Goal: Task Accomplishment & Management: Use online tool/utility

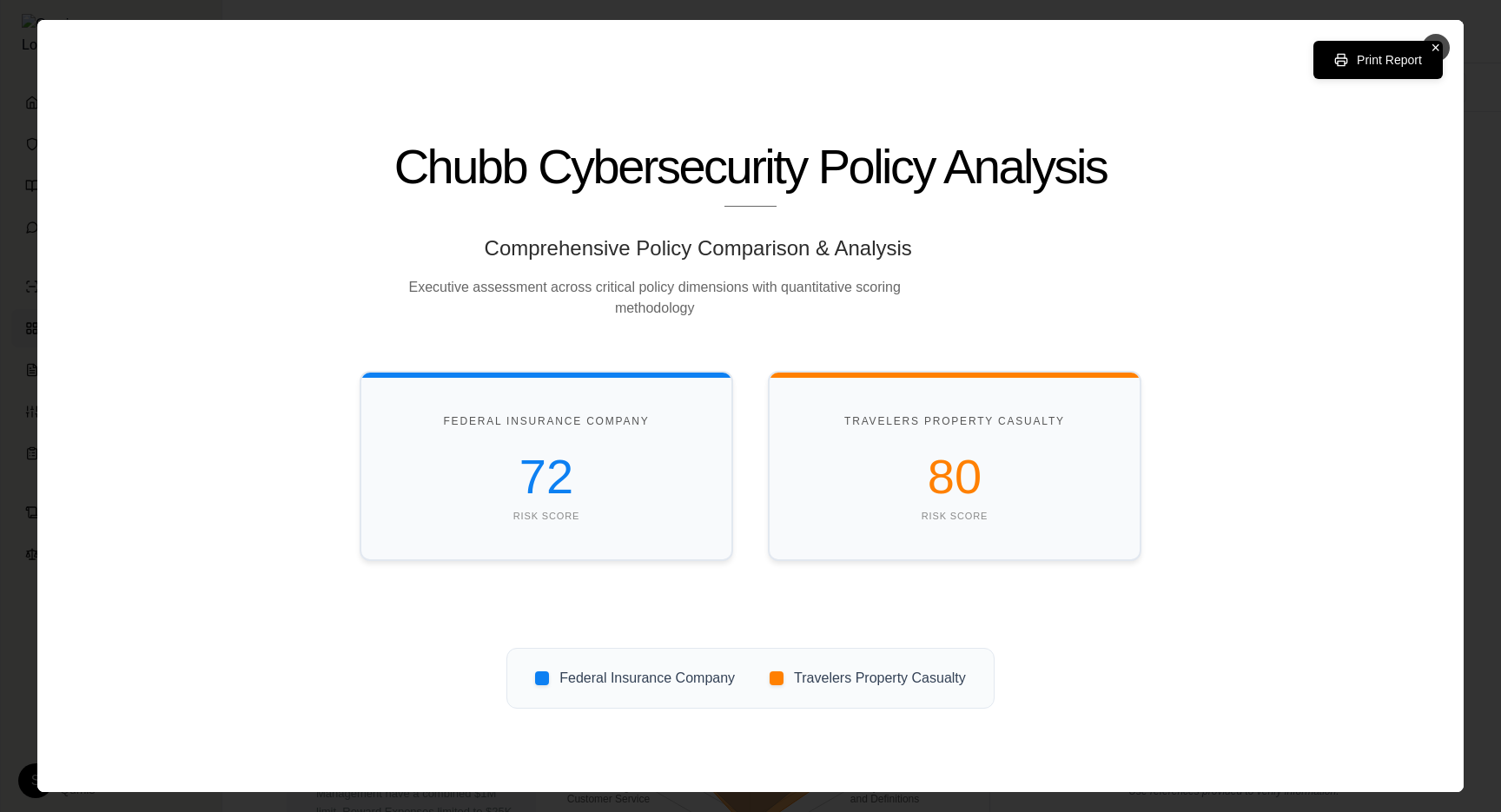
click at [1429, 53] on button "×" at bounding box center [1436, 48] width 28 height 28
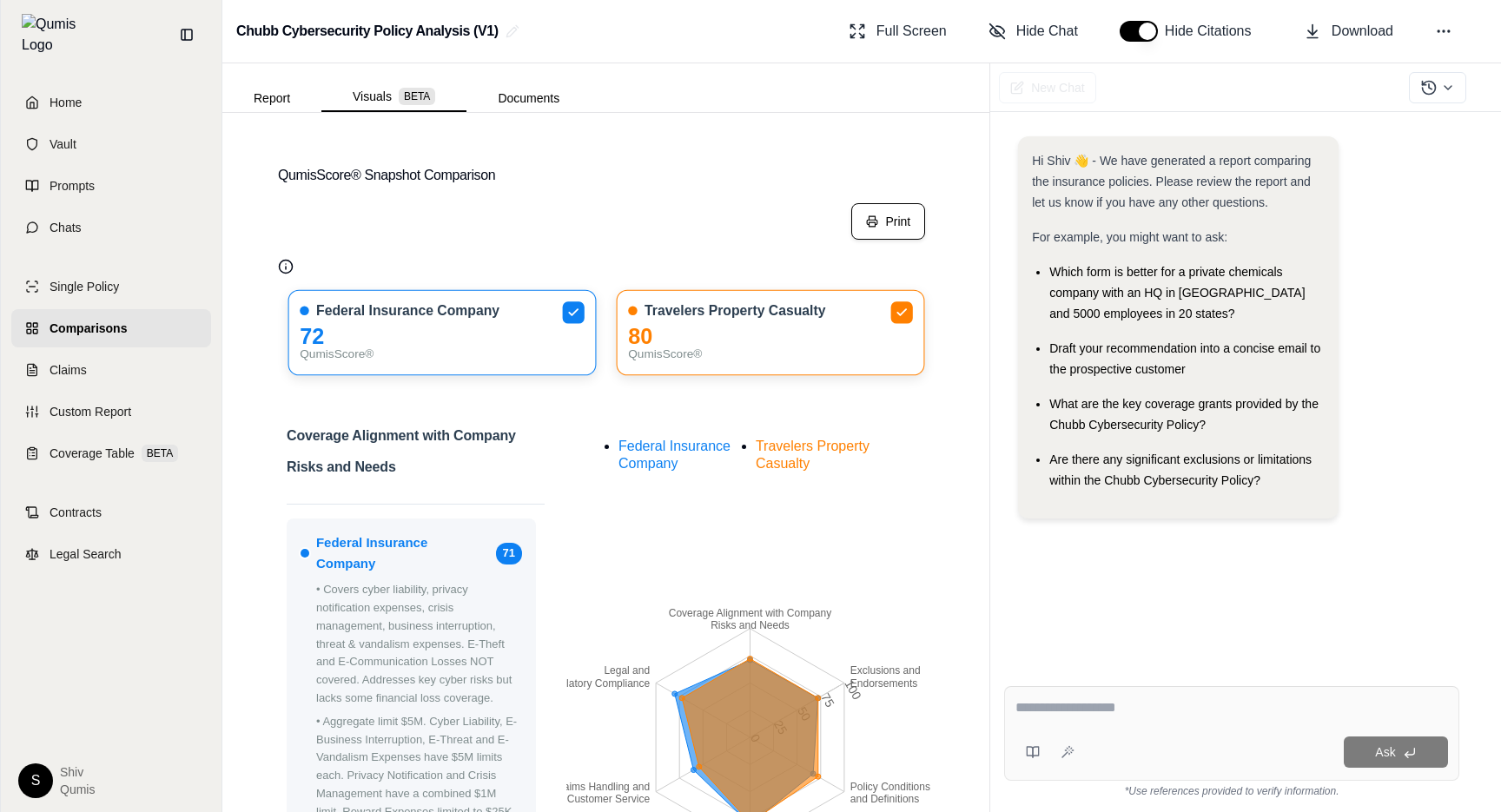
click at [892, 231] on button "Print" at bounding box center [888, 222] width 73 height 37
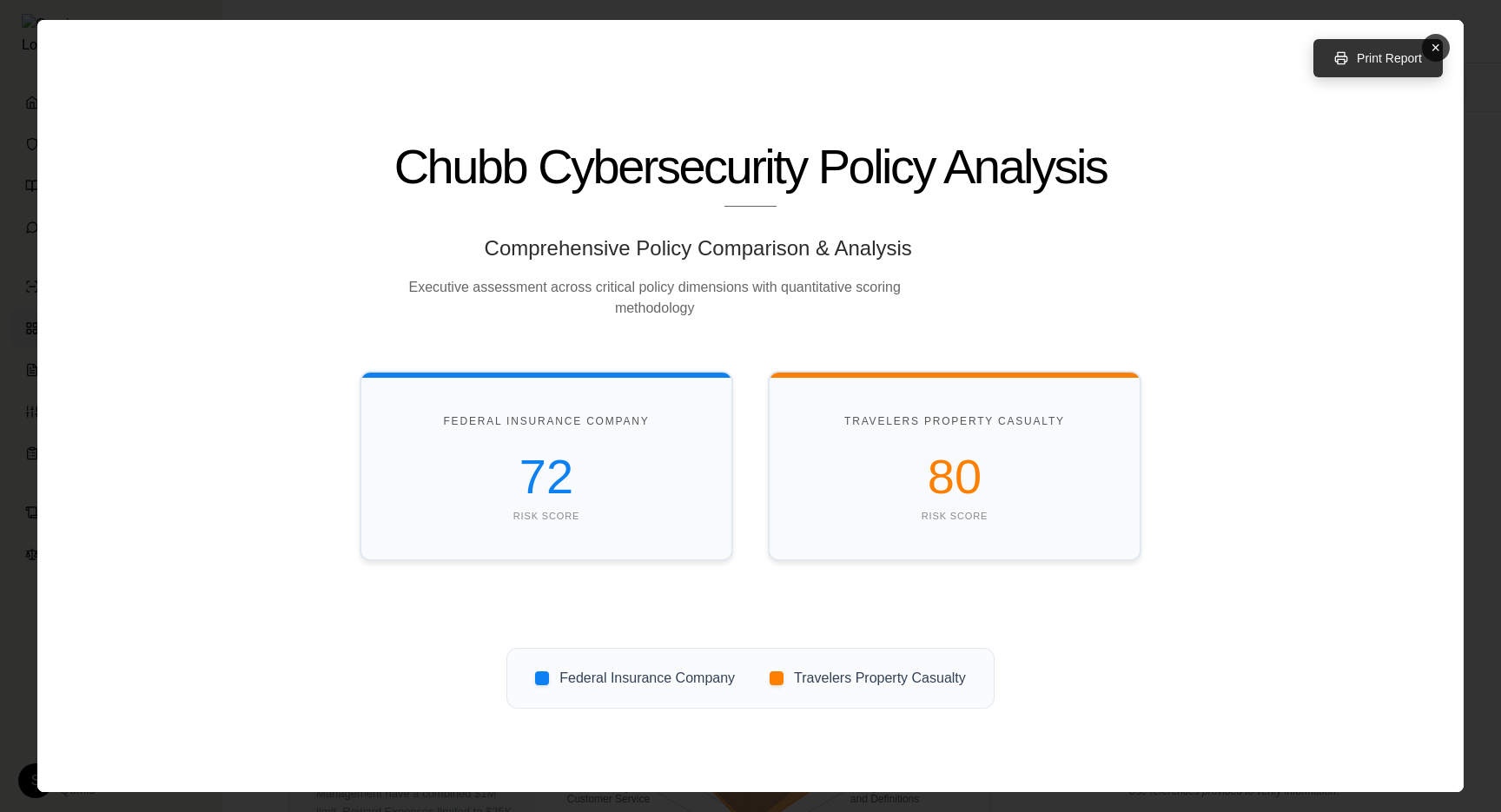
click at [1386, 63] on button "Print Report" at bounding box center [1377, 59] width 129 height 39
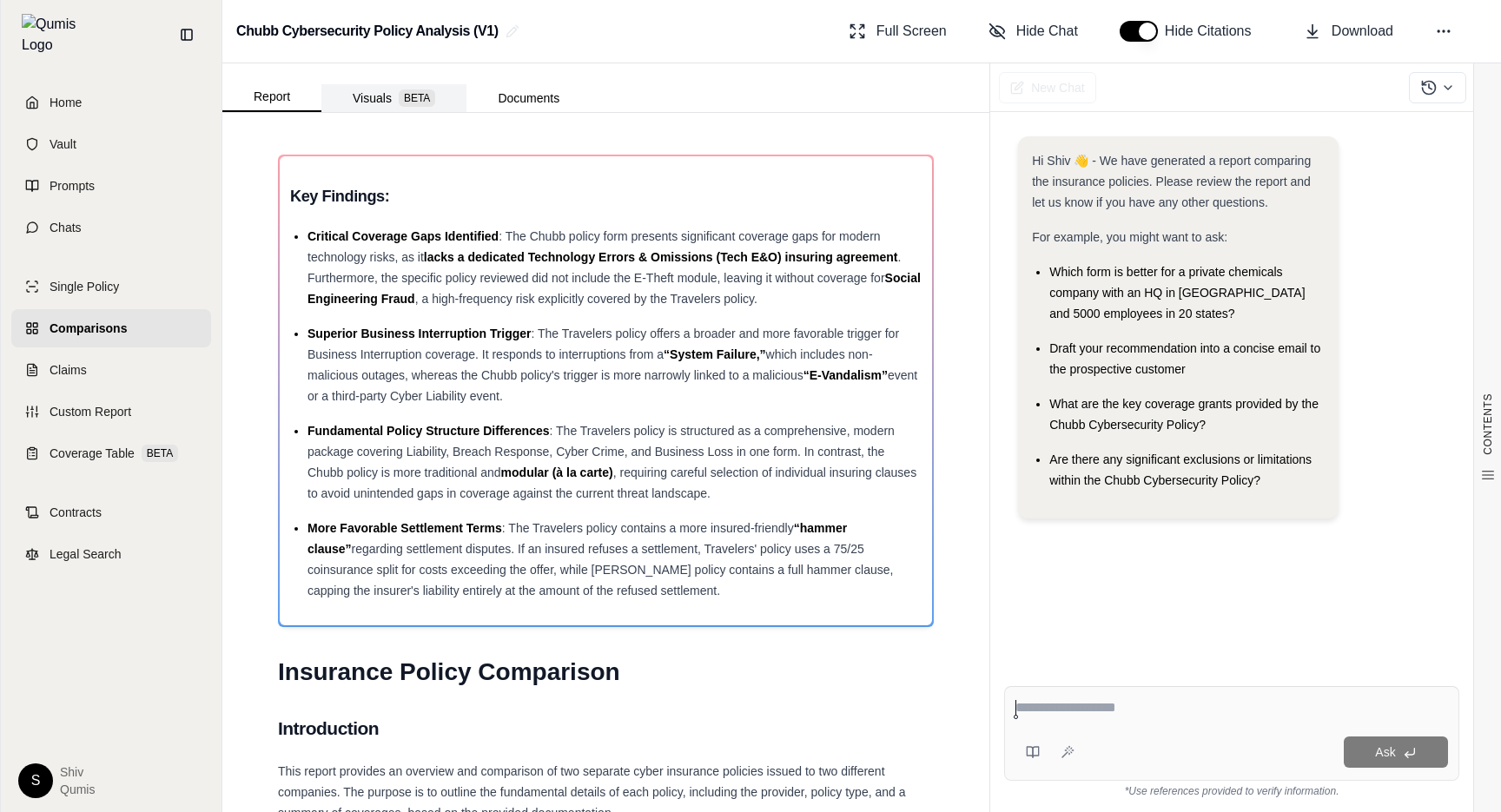
click at [380, 101] on button "Visuals BETA" at bounding box center [394, 98] width 145 height 28
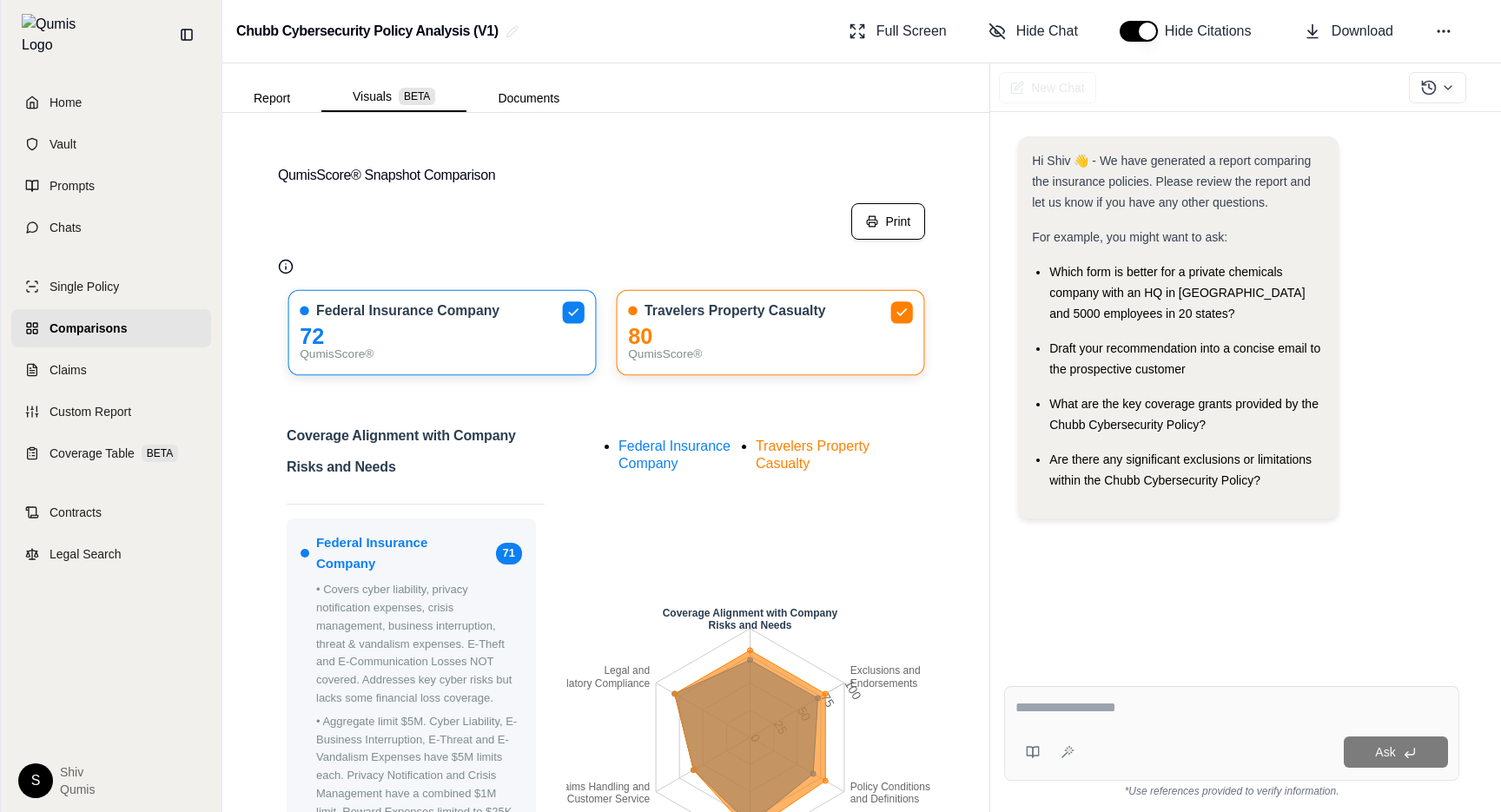
click at [889, 228] on button "Print" at bounding box center [888, 222] width 73 height 37
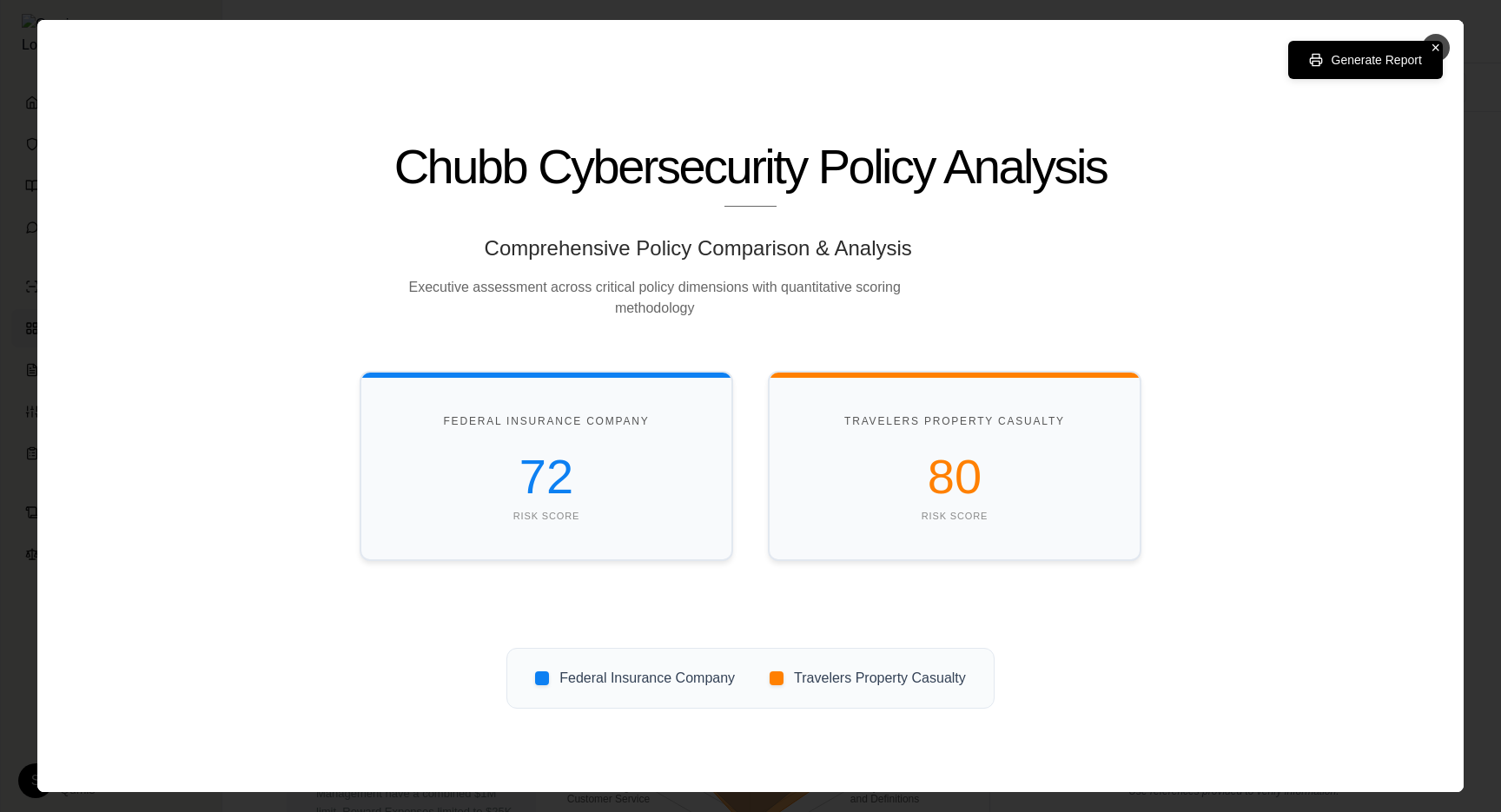
click at [1435, 55] on button "×" at bounding box center [1436, 48] width 28 height 28
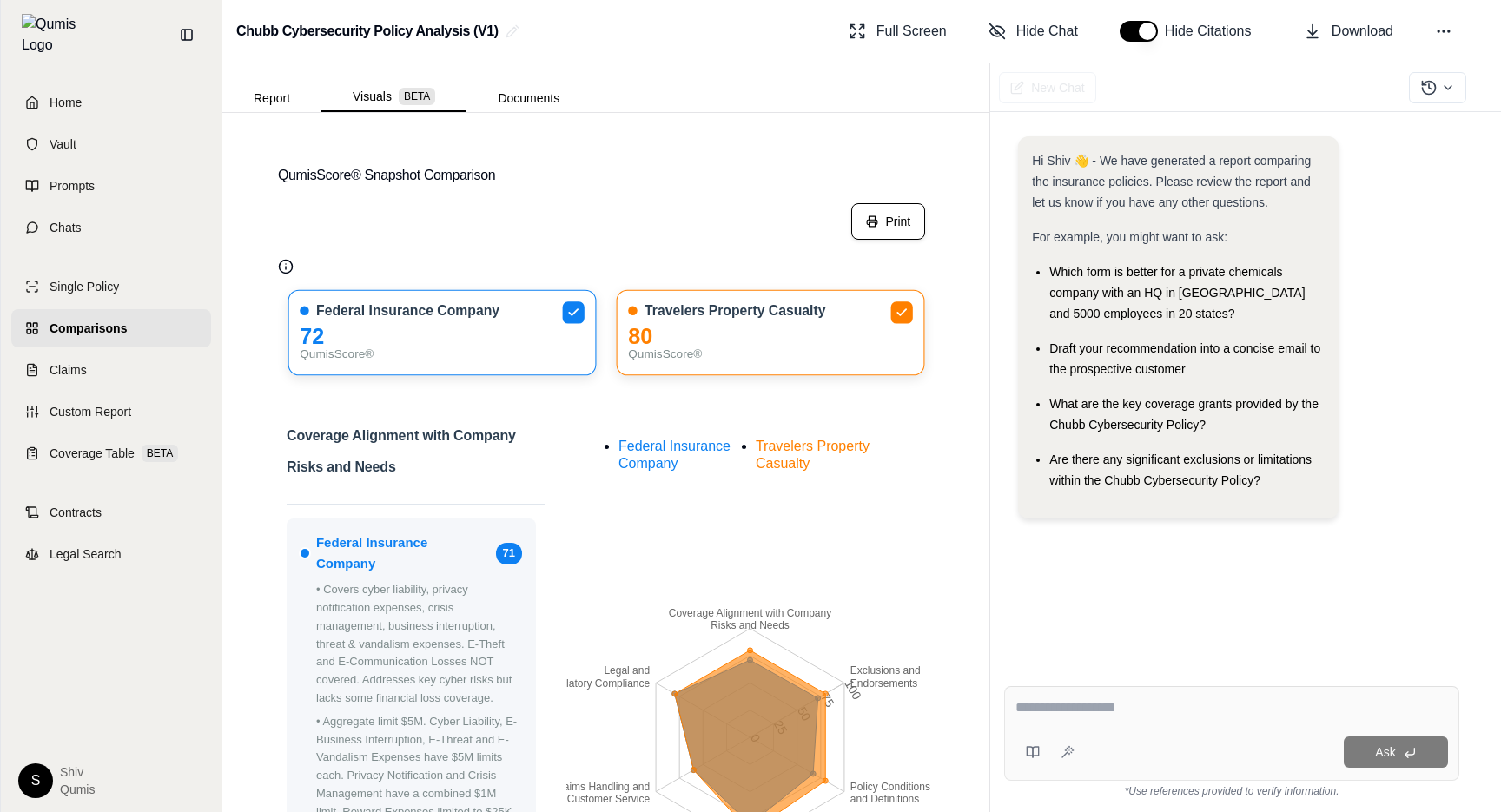
click at [1449, 284] on div "Hi Shiv 👋 - We have generated a report comparing the insurance policies. Please…" at bounding box center [1231, 390] width 455 height 536
click at [888, 216] on button "Print" at bounding box center [888, 222] width 73 height 37
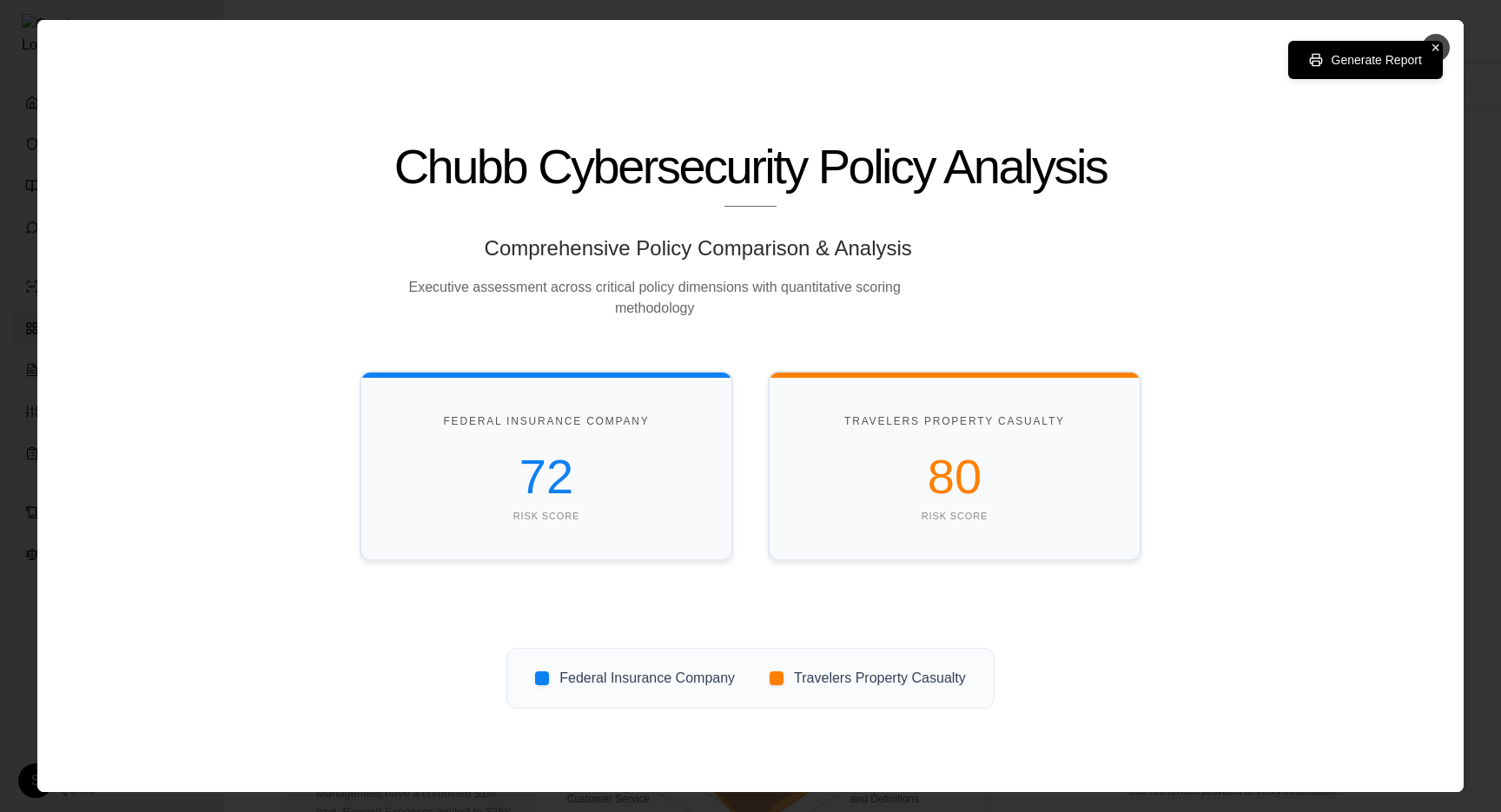
click at [1440, 50] on button "×" at bounding box center [1436, 48] width 28 height 28
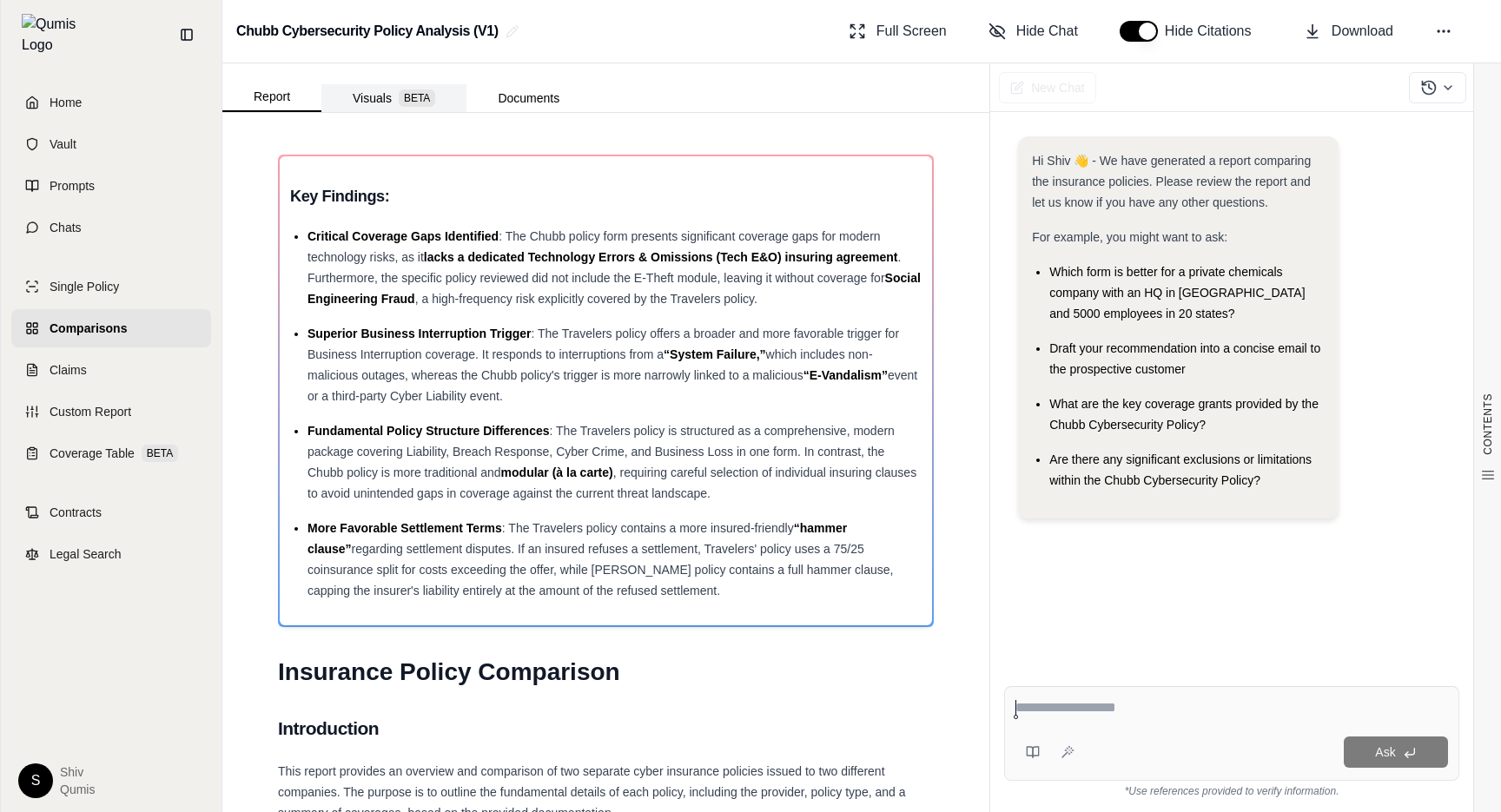
click at [366, 107] on button "Visuals BETA" at bounding box center [394, 98] width 145 height 28
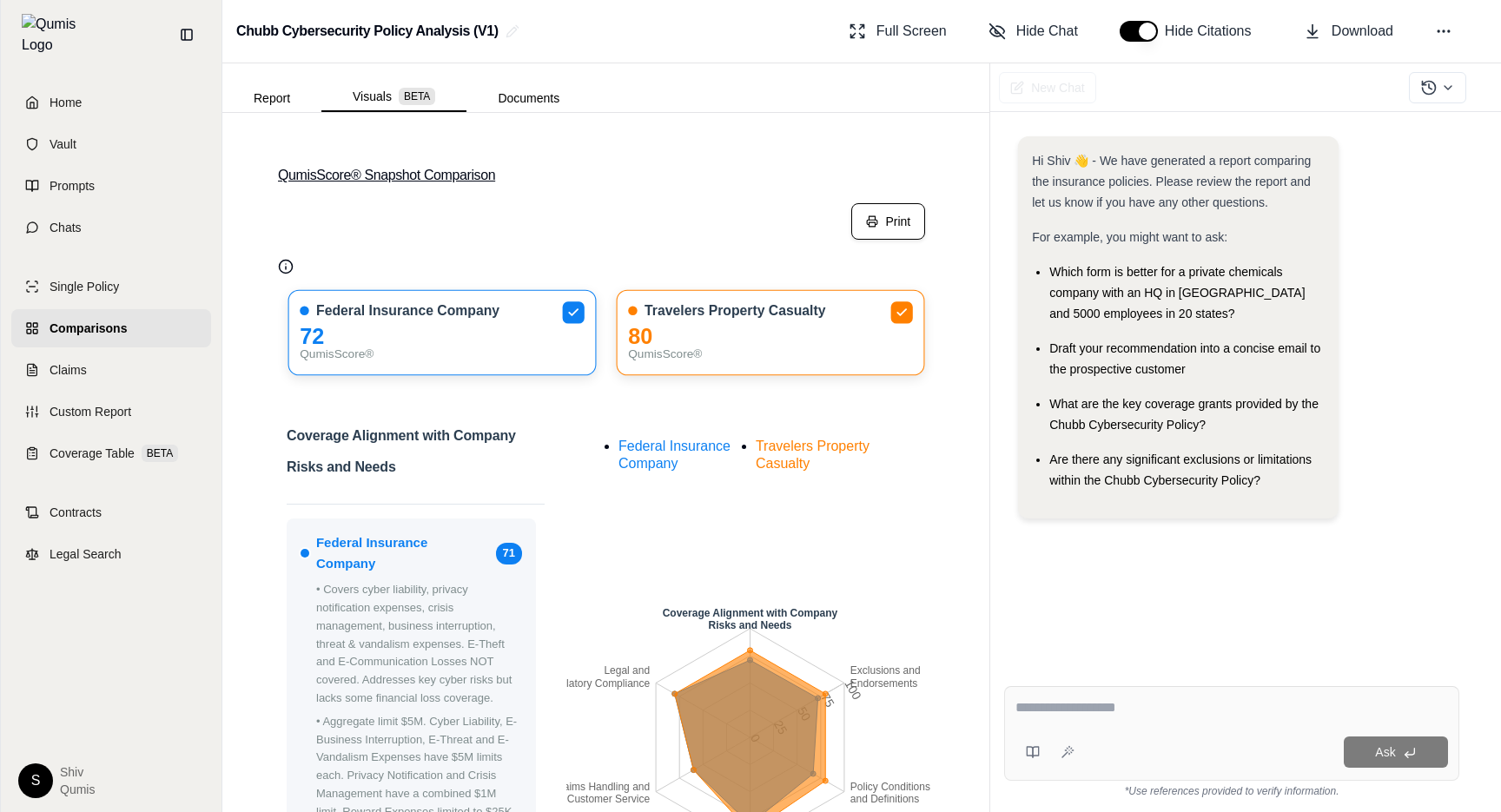
click at [896, 197] on button "QumisScore® Snapshot Comparison" at bounding box center [606, 175] width 656 height 56
click at [895, 227] on button "Print" at bounding box center [888, 222] width 73 height 37
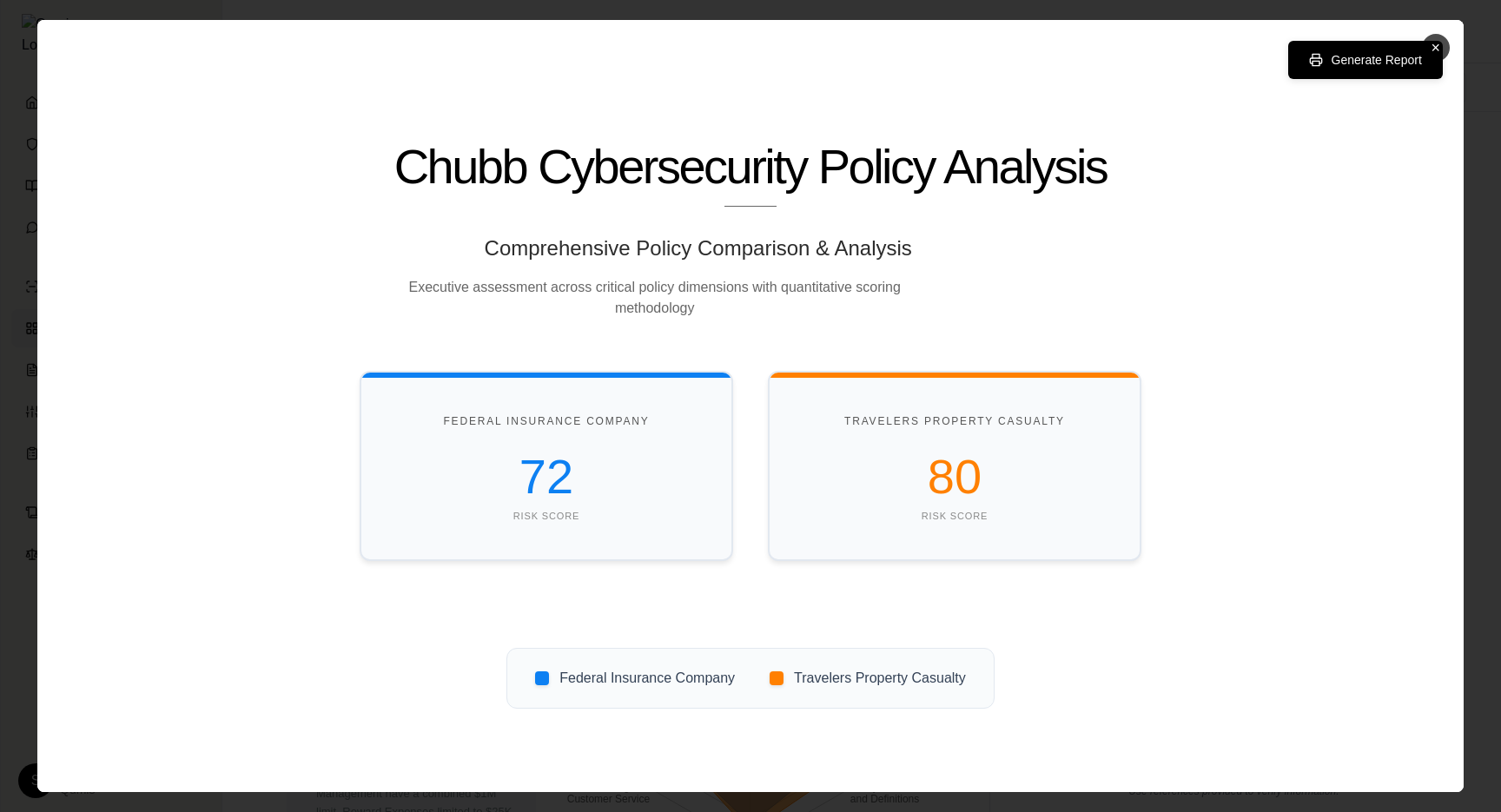
click at [1336, 50] on button "Generate Report" at bounding box center [1365, 60] width 155 height 39
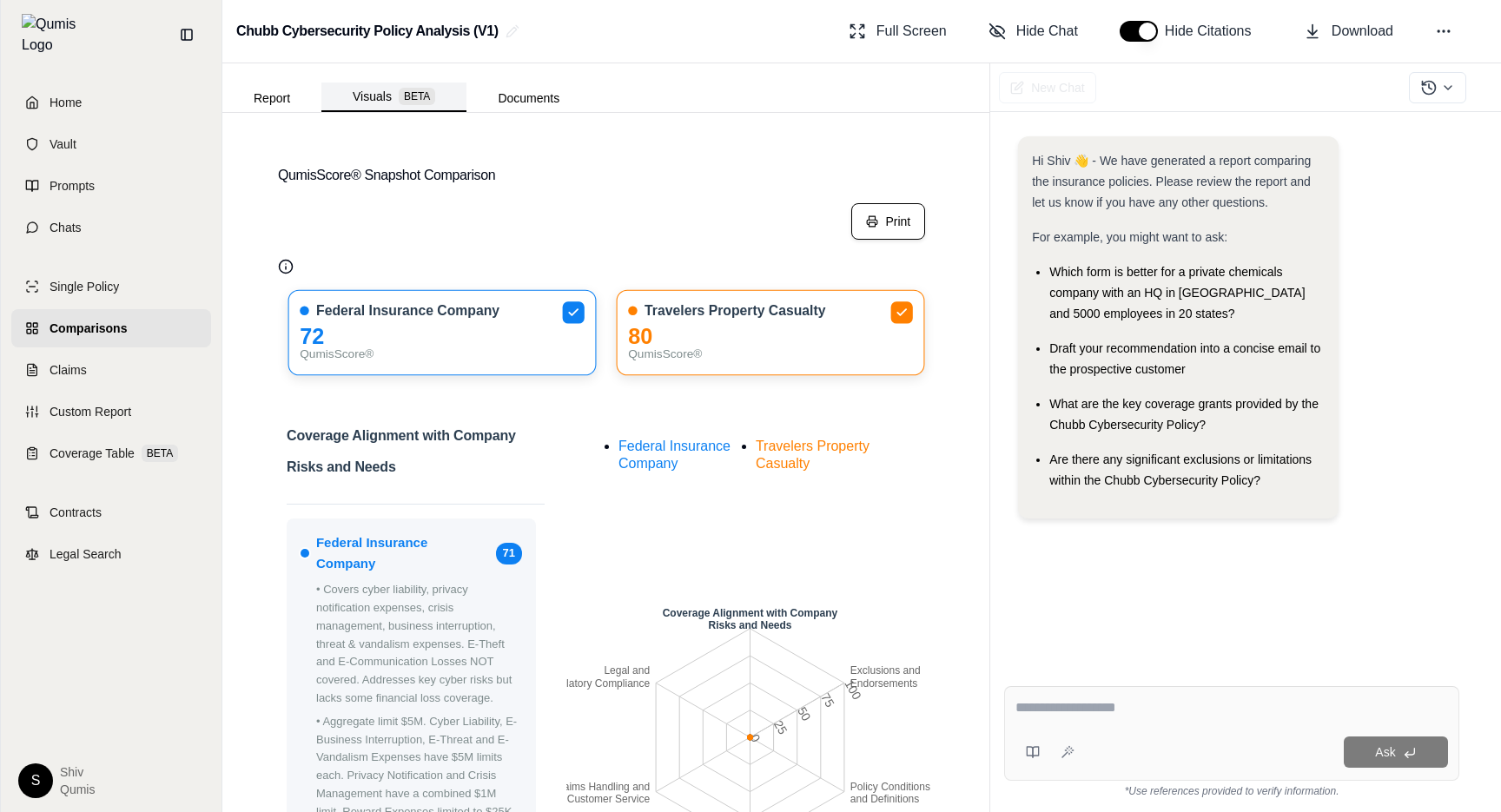
click at [377, 92] on button "Visuals BETA" at bounding box center [394, 97] width 145 height 29
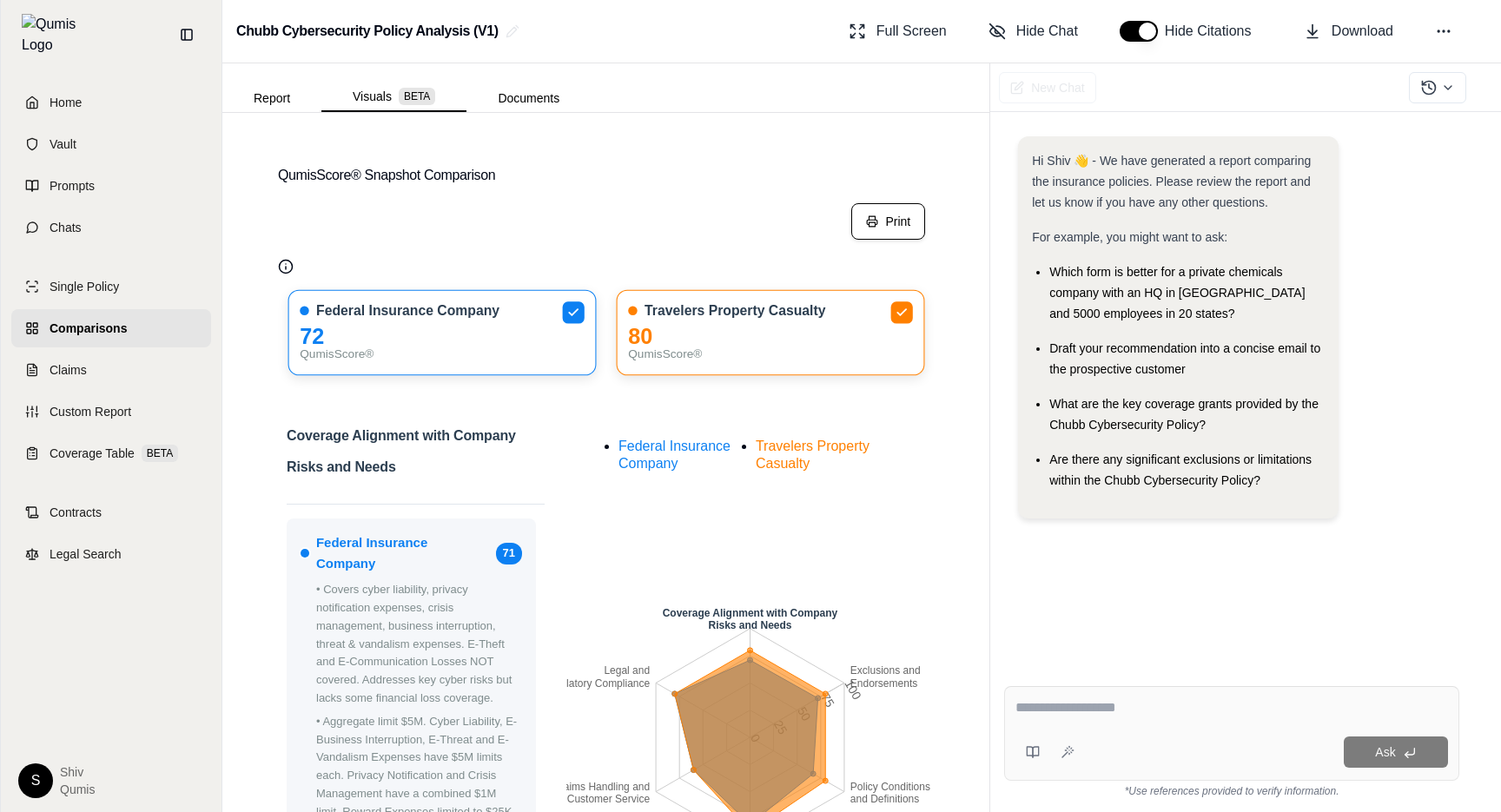
click at [878, 229] on button "Print" at bounding box center [888, 222] width 73 height 37
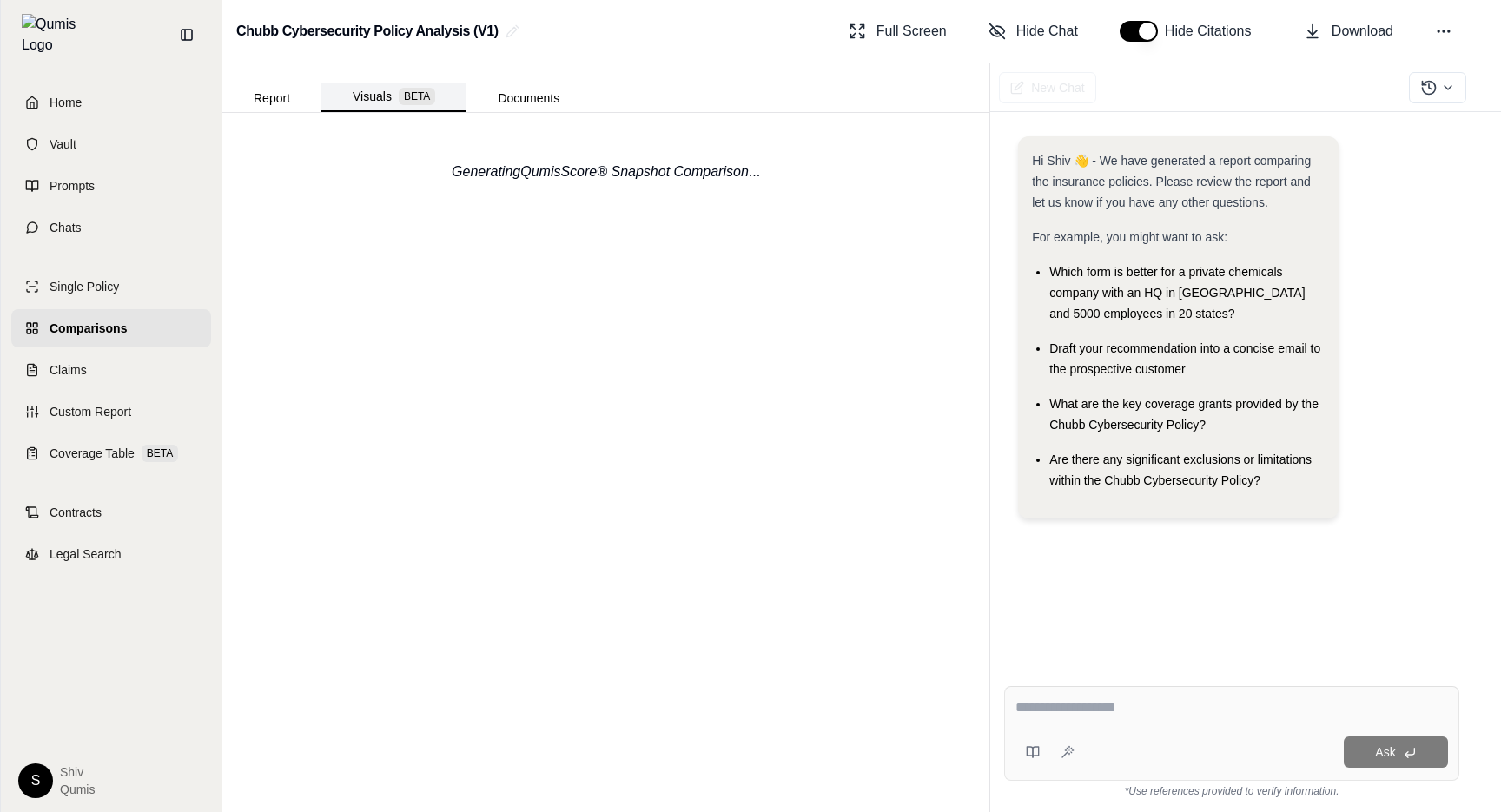
click at [366, 102] on button "Visuals BETA" at bounding box center [394, 97] width 145 height 29
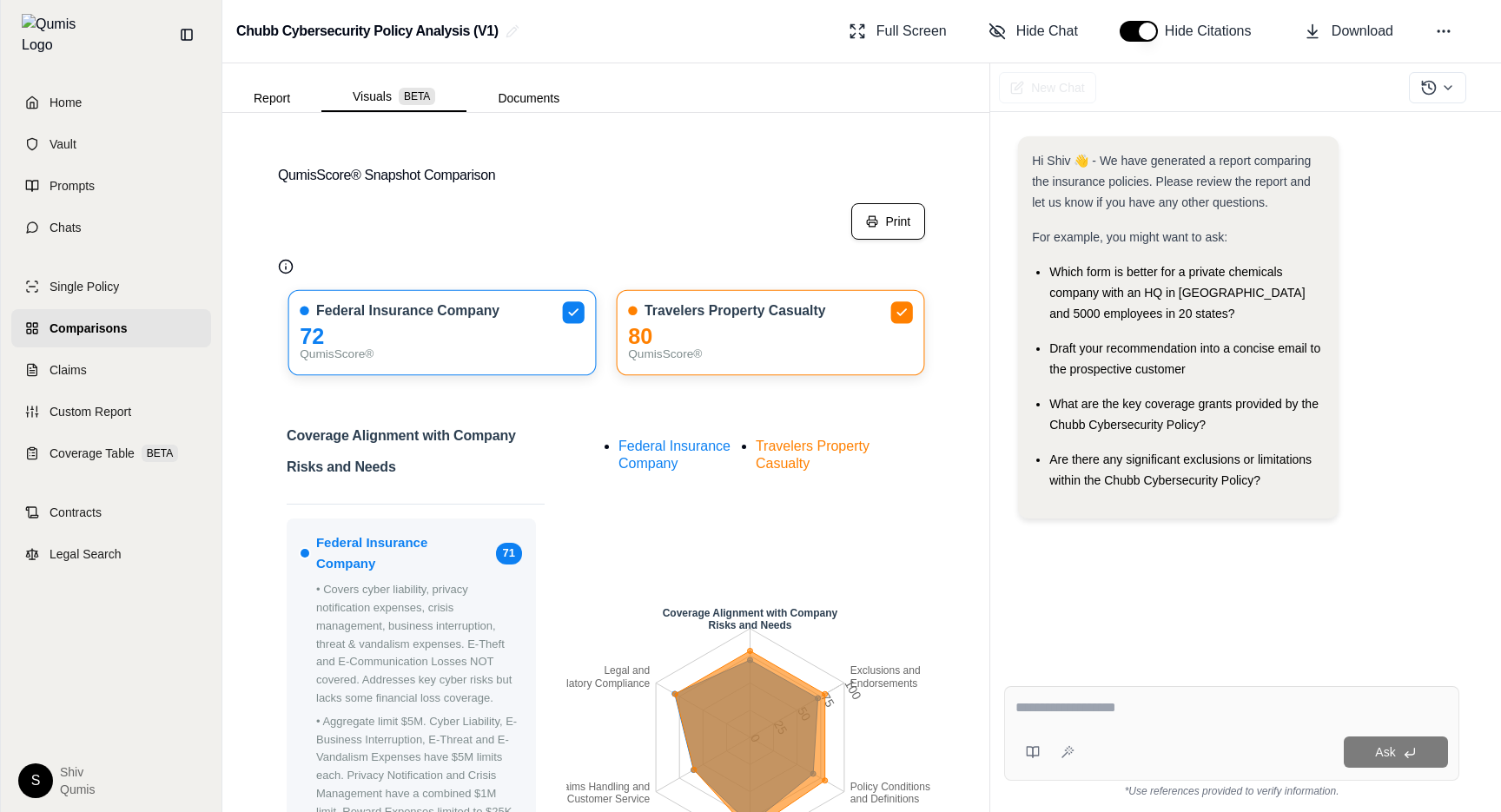
click at [887, 220] on button "Print" at bounding box center [888, 222] width 73 height 37
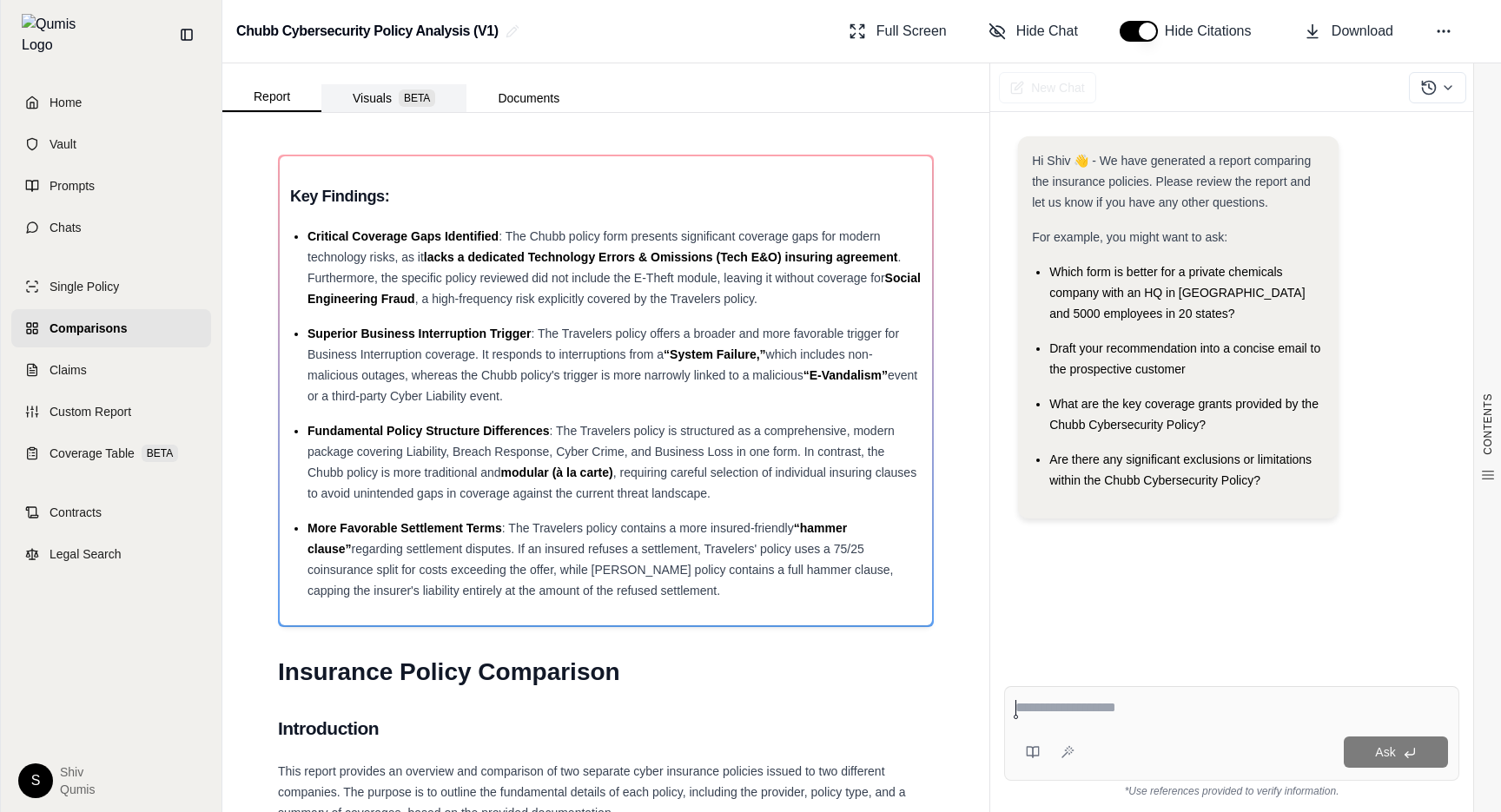
click at [366, 106] on button "Visuals BETA" at bounding box center [394, 98] width 145 height 28
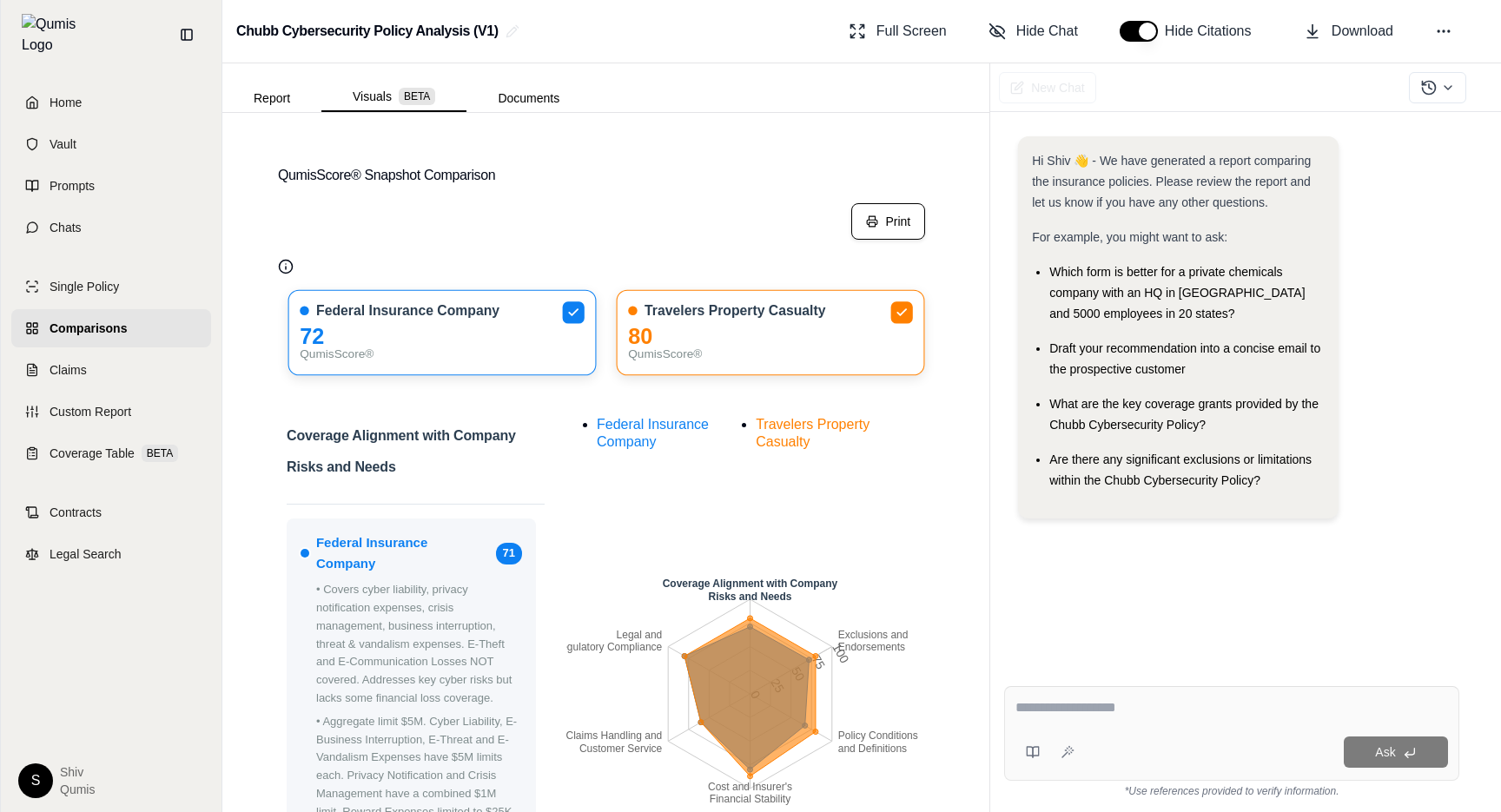
click at [895, 228] on button "Print" at bounding box center [888, 222] width 73 height 37
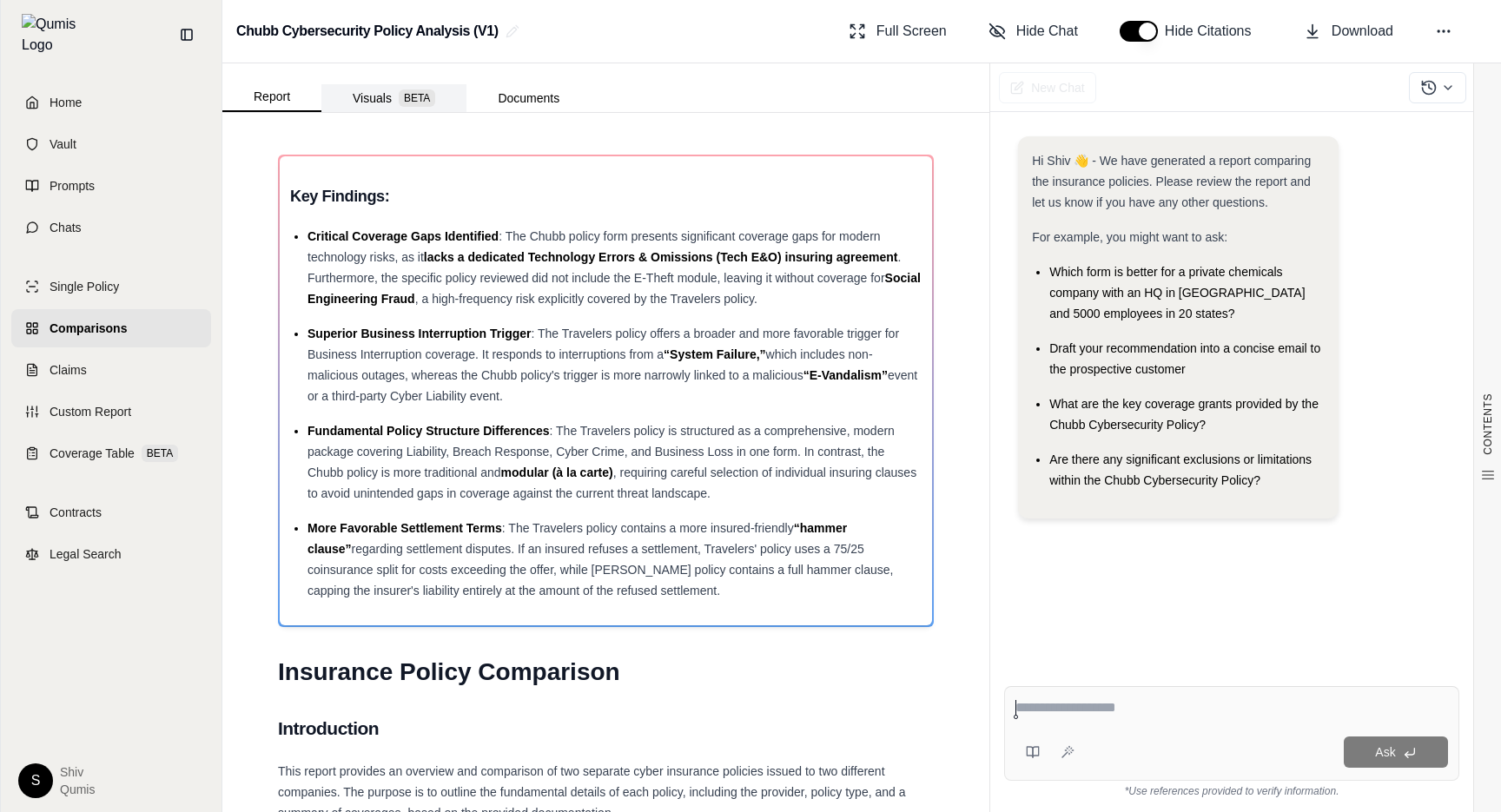
click at [403, 109] on button "Visuals BETA" at bounding box center [394, 98] width 145 height 28
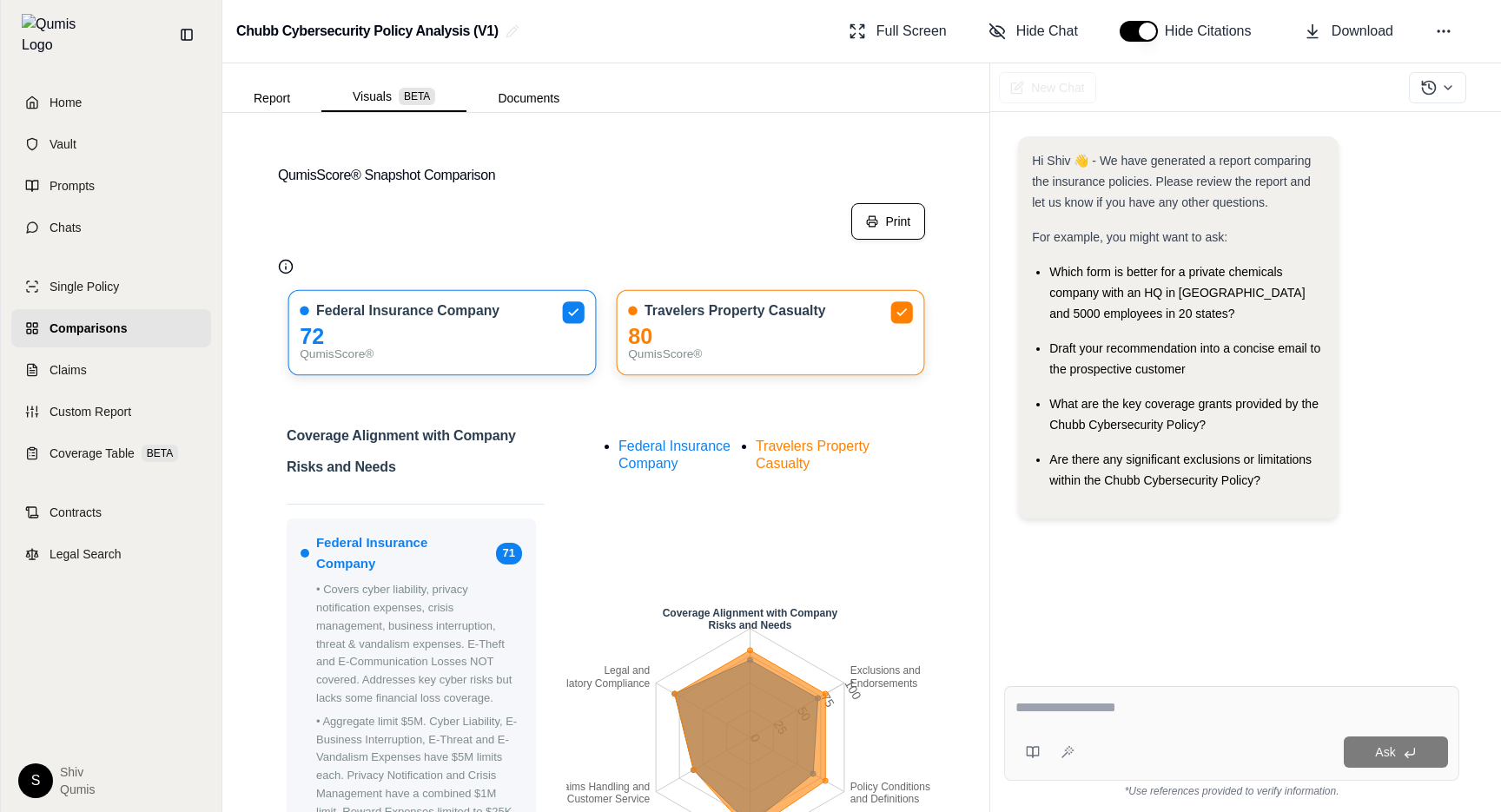
click at [884, 220] on button "Print" at bounding box center [888, 222] width 73 height 37
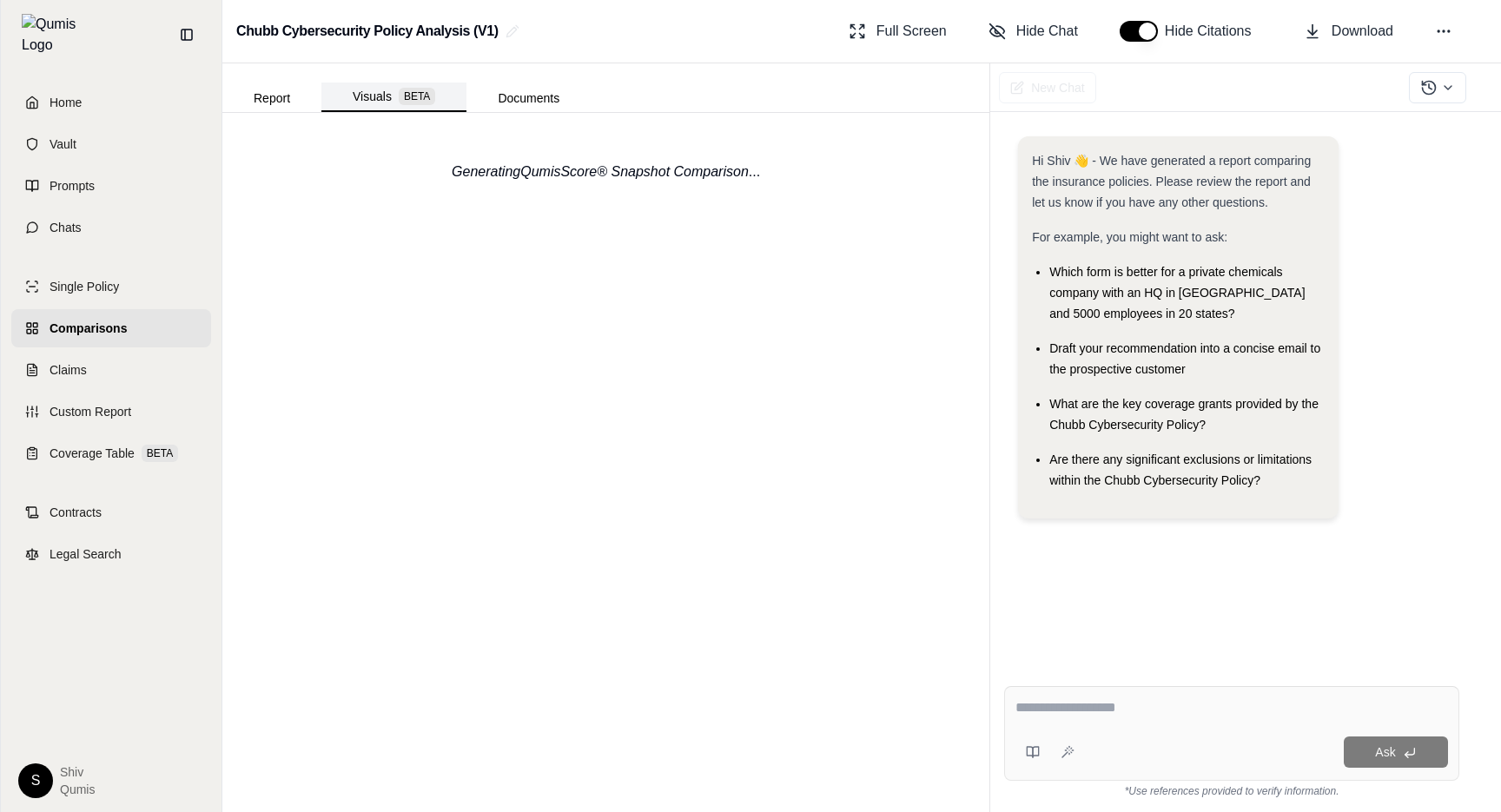
click at [391, 106] on button "Visuals BETA" at bounding box center [394, 97] width 145 height 29
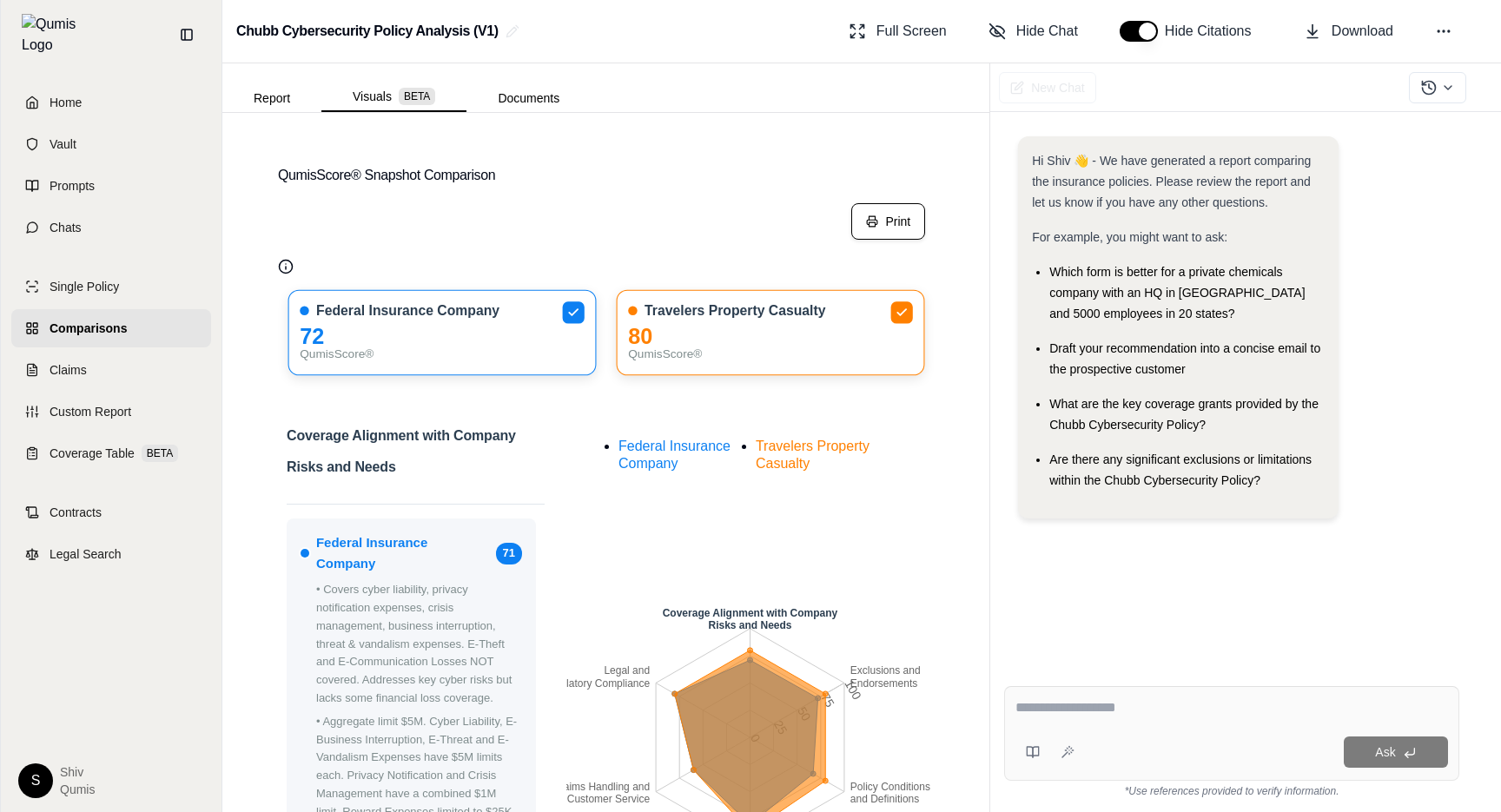
click at [895, 231] on button "Print" at bounding box center [888, 222] width 73 height 37
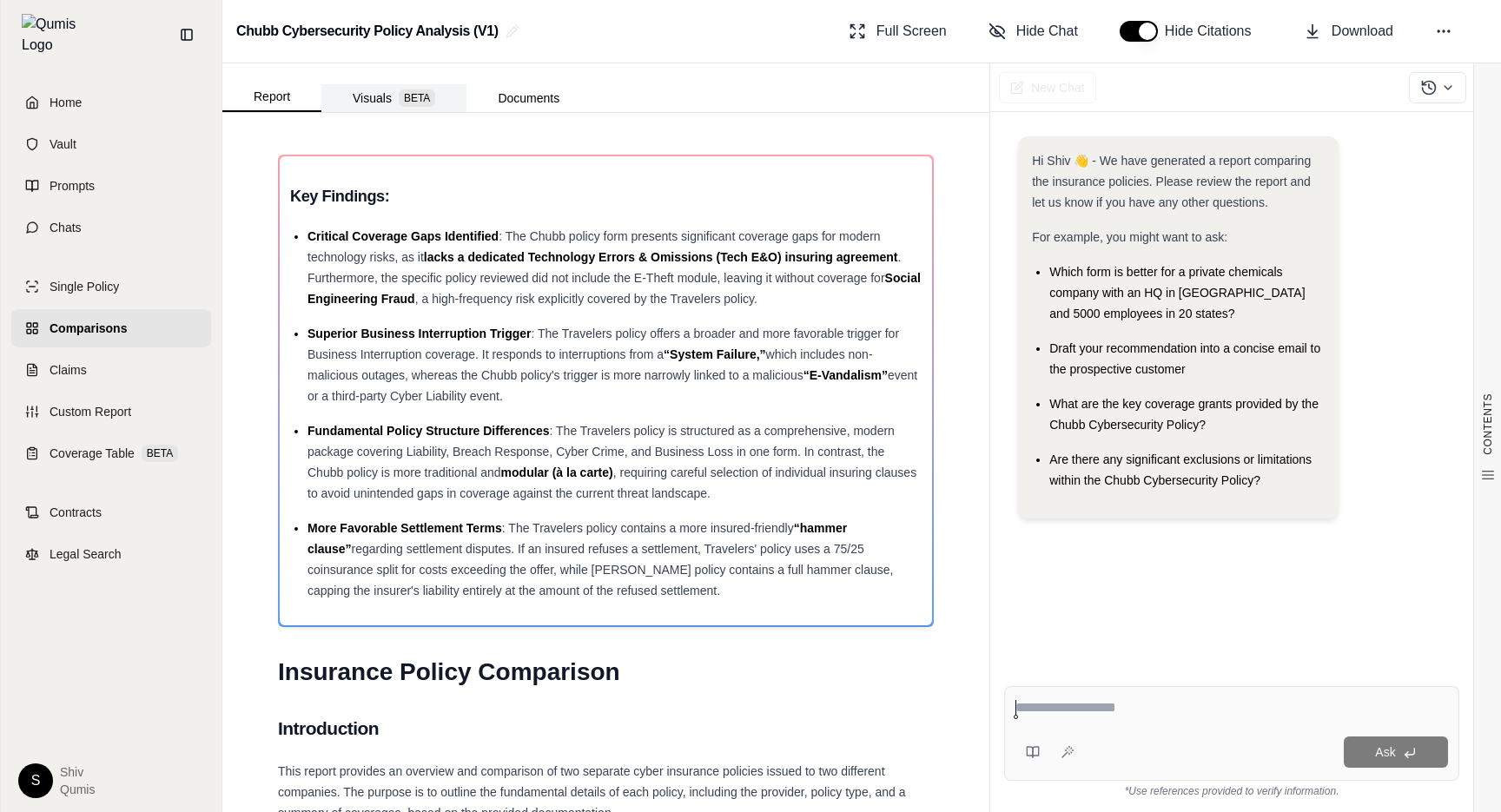
click at [377, 86] on button "Visuals BETA" at bounding box center [394, 98] width 145 height 28
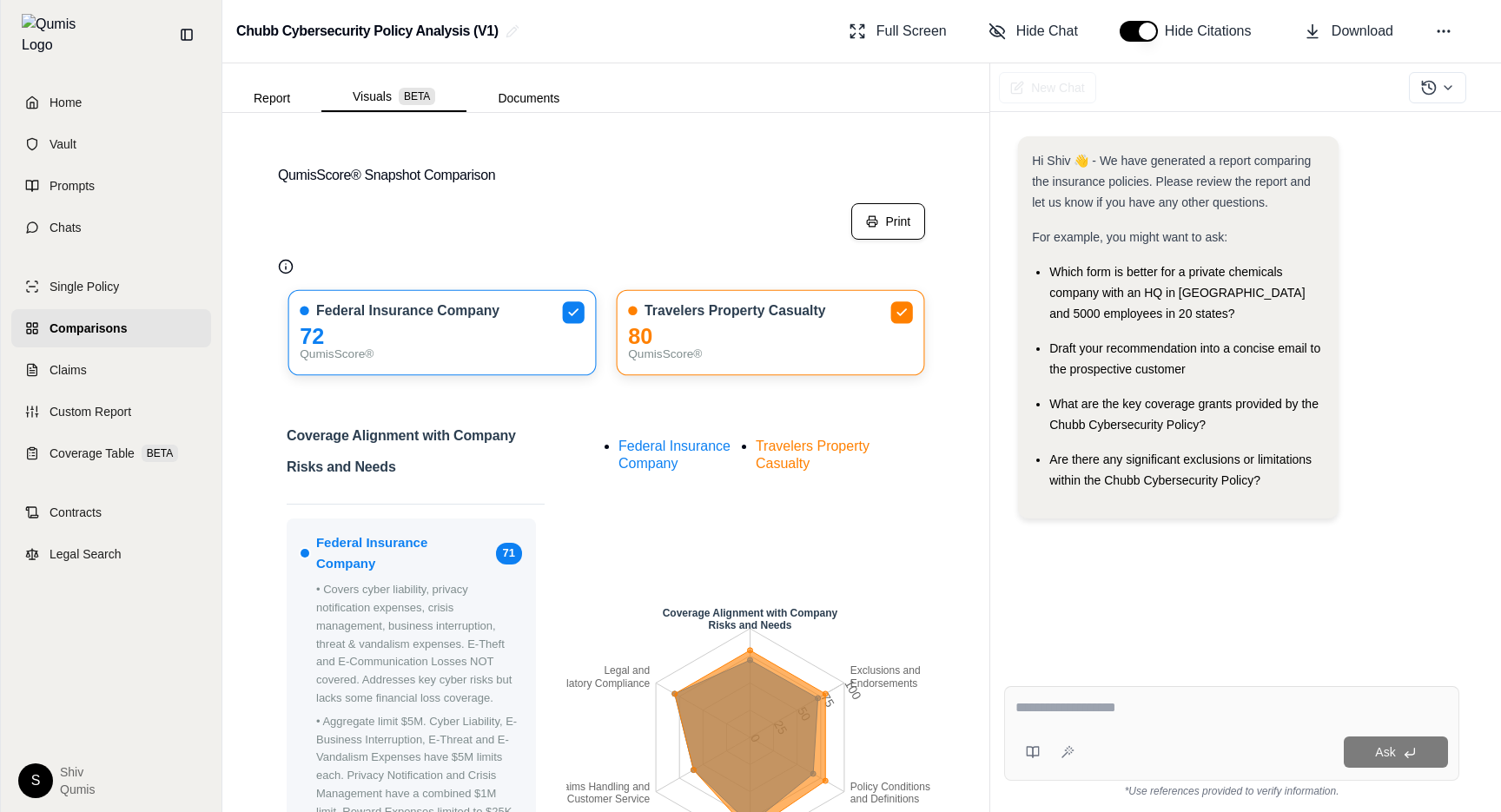
click at [890, 213] on button "Print" at bounding box center [888, 222] width 73 height 37
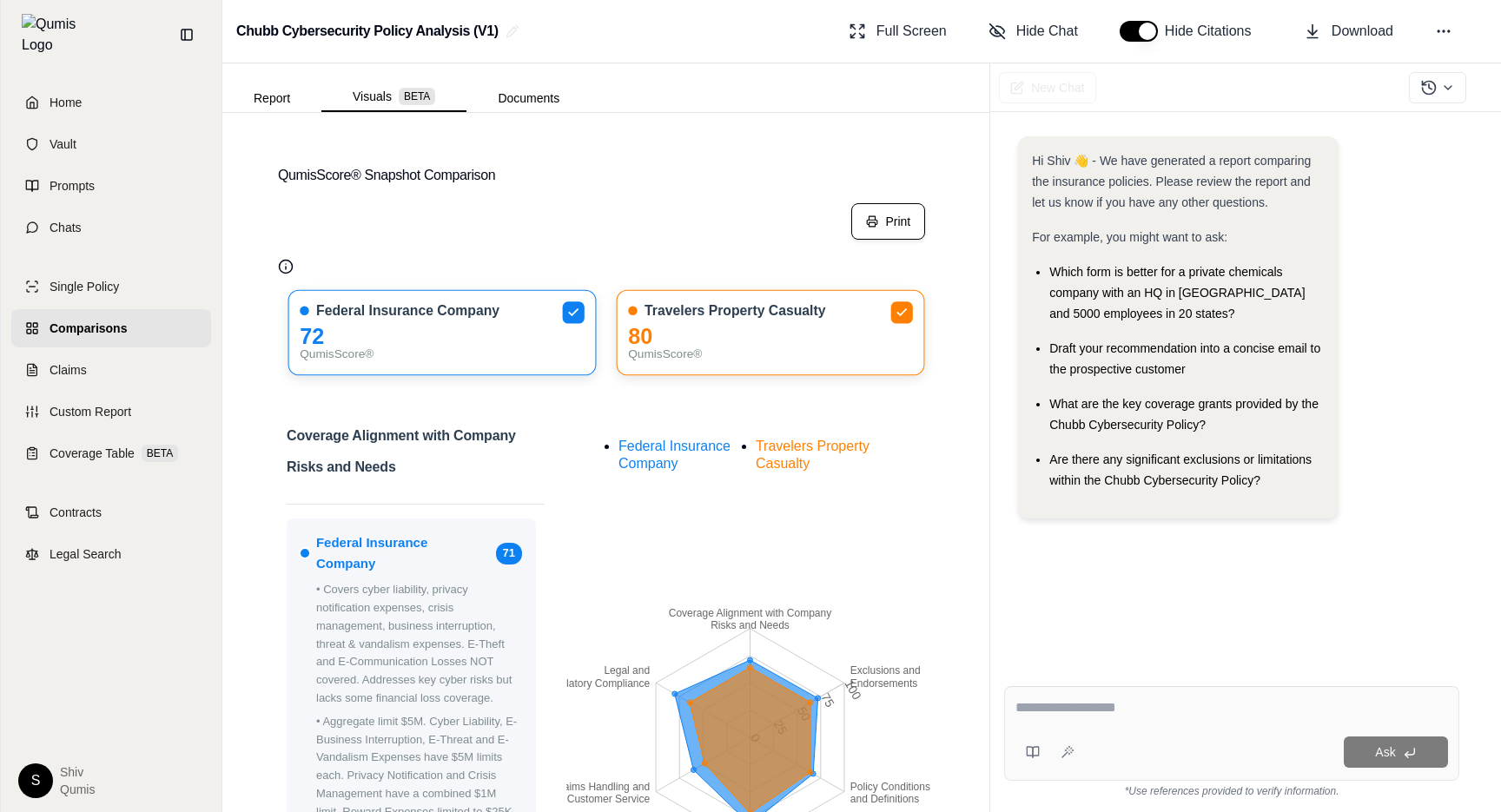
click at [883, 216] on button "Print" at bounding box center [888, 222] width 73 height 37
